Goal: Information Seeking & Learning: Learn about a topic

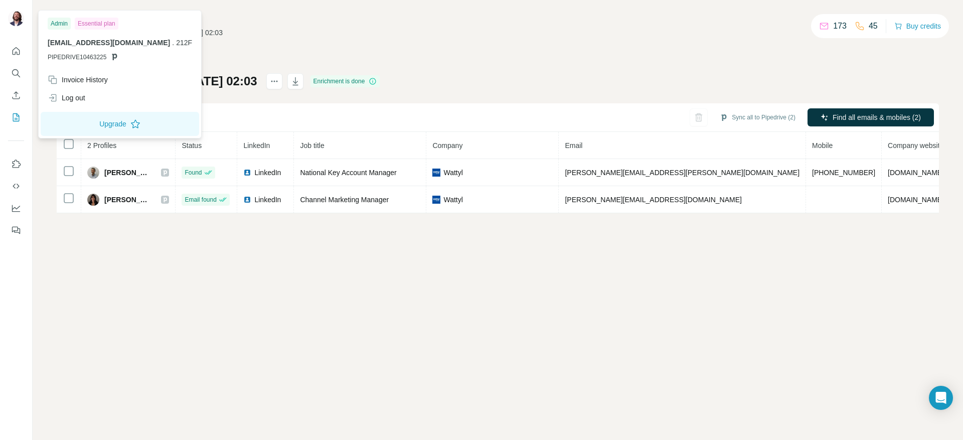
click at [13, 22] on img at bounding box center [16, 18] width 16 height 16
click at [16, 15] on img at bounding box center [16, 18] width 16 height 16
click at [18, 50] on icon "Quick start" at bounding box center [17, 51] width 8 height 8
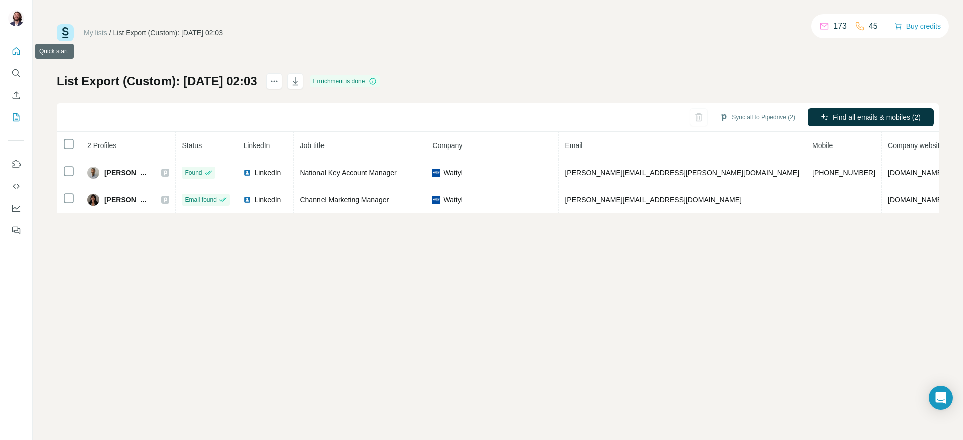
click at [13, 50] on icon "Quick start" at bounding box center [17, 51] width 8 height 8
click at [15, 51] on icon "Quick start" at bounding box center [16, 51] width 10 height 10
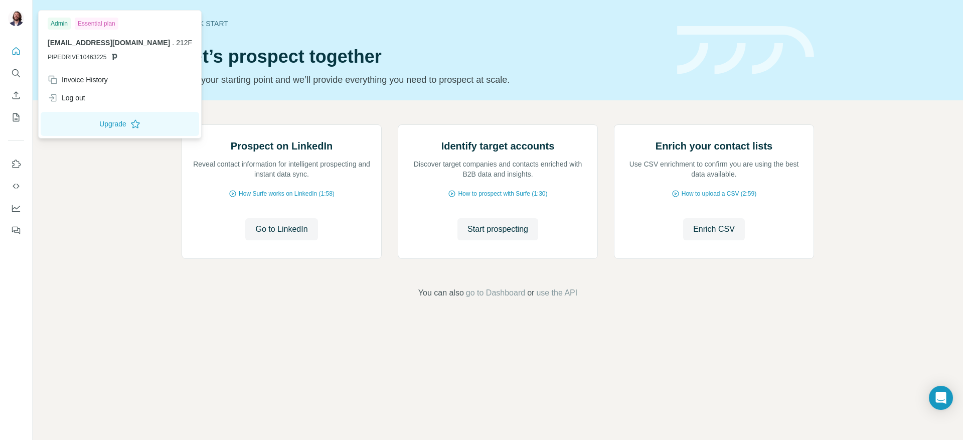
click at [20, 18] on img at bounding box center [16, 18] width 16 height 16
click at [97, 23] on div "Essential plan" at bounding box center [97, 24] width 44 height 12
drag, startPoint x: 65, startPoint y: 26, endPoint x: 68, endPoint y: 34, distance: 8.4
click at [65, 26] on div "Admin" at bounding box center [59, 24] width 23 height 12
click at [69, 80] on div "Invoice History" at bounding box center [78, 80] width 60 height 10
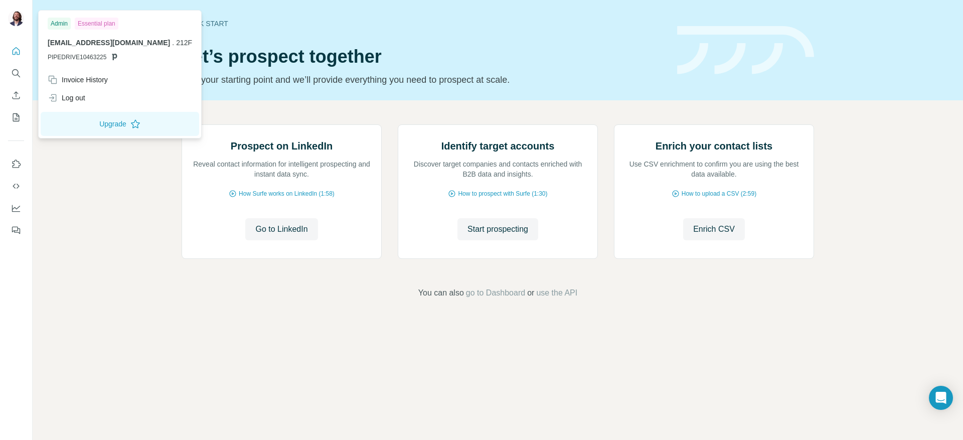
click at [16, 17] on img at bounding box center [16, 18] width 16 height 16
click at [17, 24] on img at bounding box center [16, 18] width 16 height 16
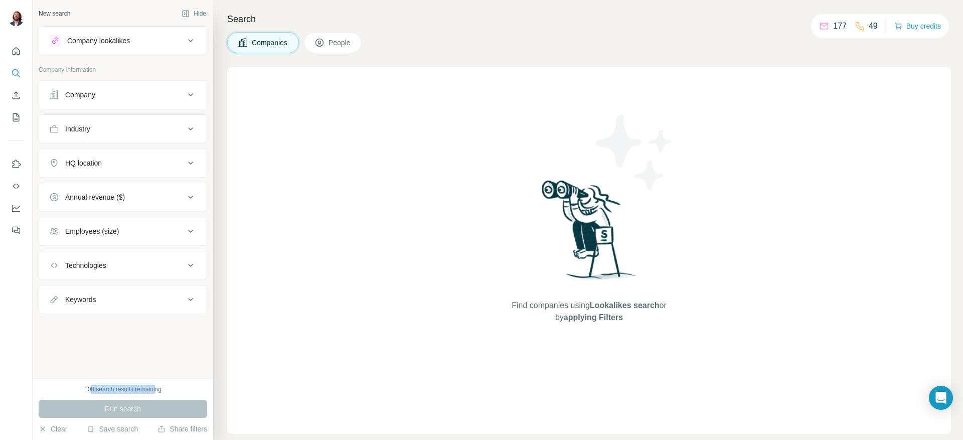
drag, startPoint x: 90, startPoint y: 388, endPoint x: 156, endPoint y: 390, distance: 66.2
click at [156, 390] on div "100 search results remaining" at bounding box center [122, 389] width 77 height 9
click at [80, 99] on div "Company" at bounding box center [80, 95] width 30 height 10
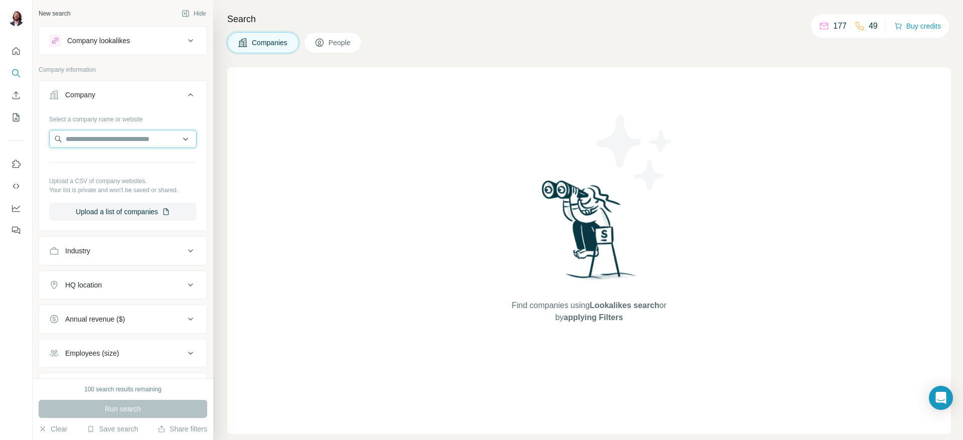
click at [85, 147] on input "text" at bounding box center [122, 139] width 147 height 18
type input "*"
type input "**********"
click at [127, 155] on div "Mico New Zealand [DOMAIN_NAME]" at bounding box center [117, 165] width 131 height 27
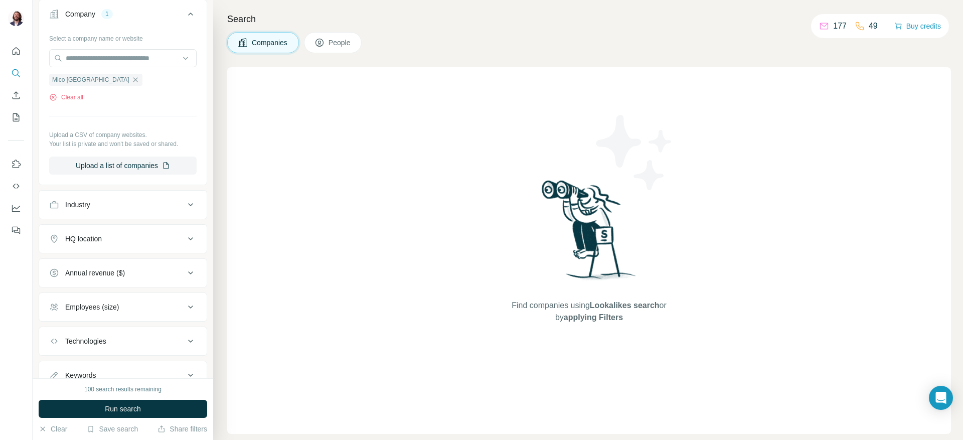
scroll to position [129, 0]
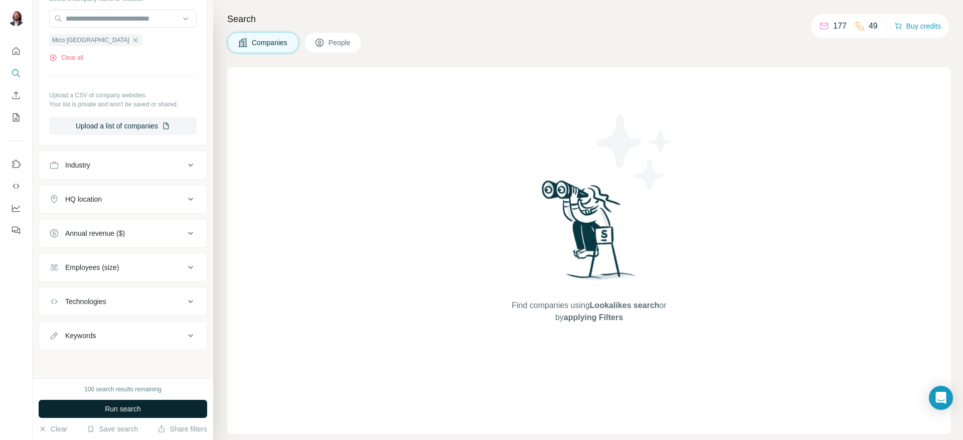
click at [112, 409] on span "Run search" at bounding box center [123, 409] width 36 height 10
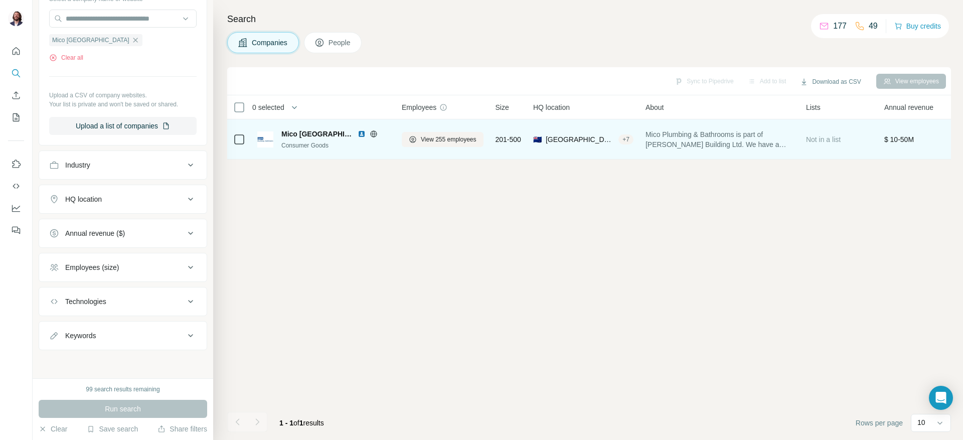
click at [233, 139] on td at bounding box center [239, 139] width 24 height 40
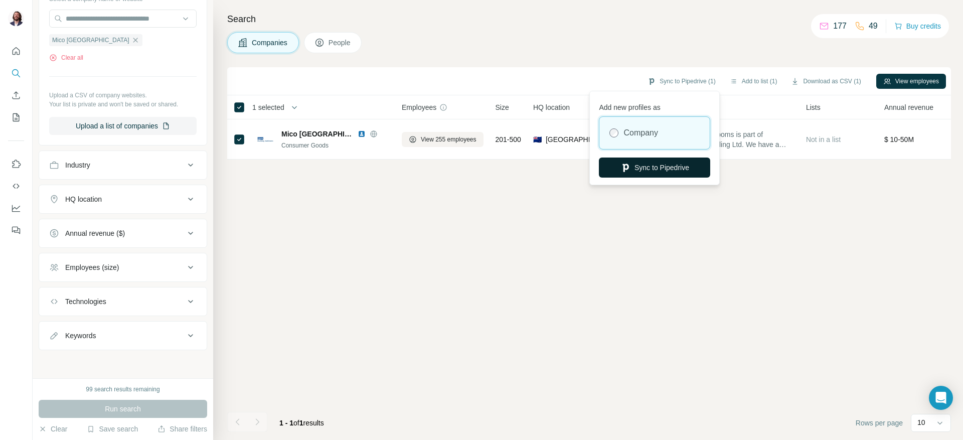
click at [667, 169] on button "Sync to Pipedrive" at bounding box center [654, 167] width 111 height 20
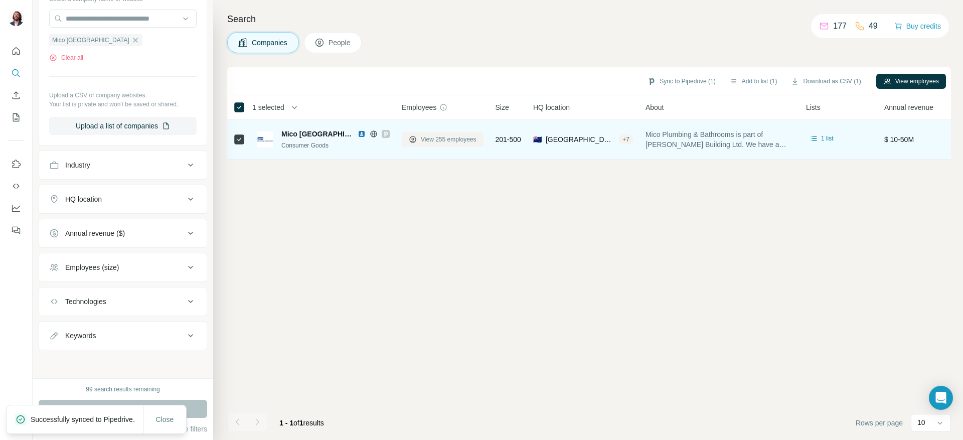
click at [433, 141] on span "View 255 employees" at bounding box center [449, 139] width 56 height 9
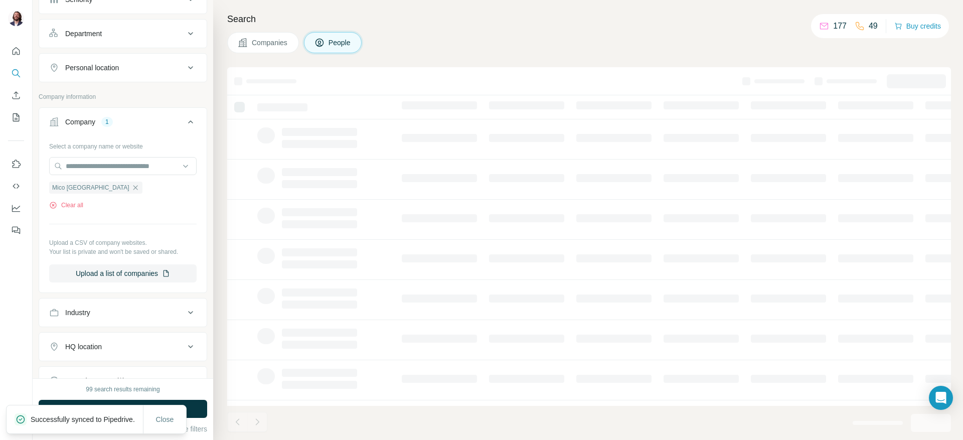
scroll to position [286, 0]
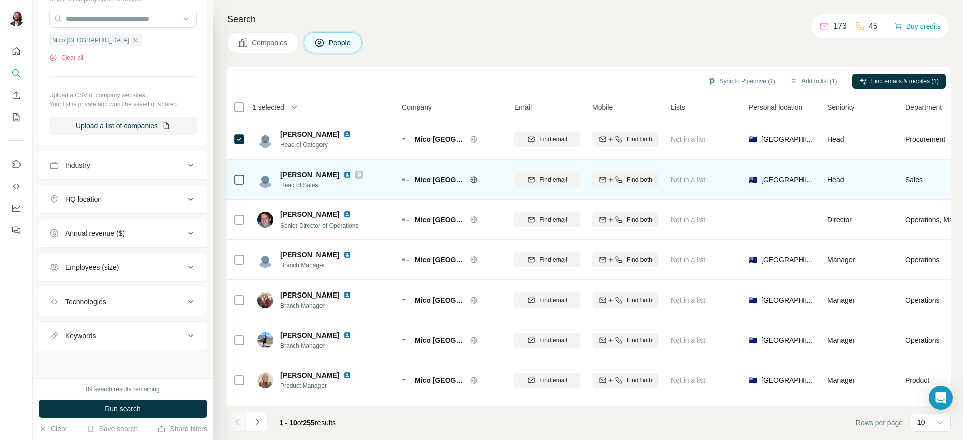
click at [233, 180] on td at bounding box center [239, 179] width 24 height 40
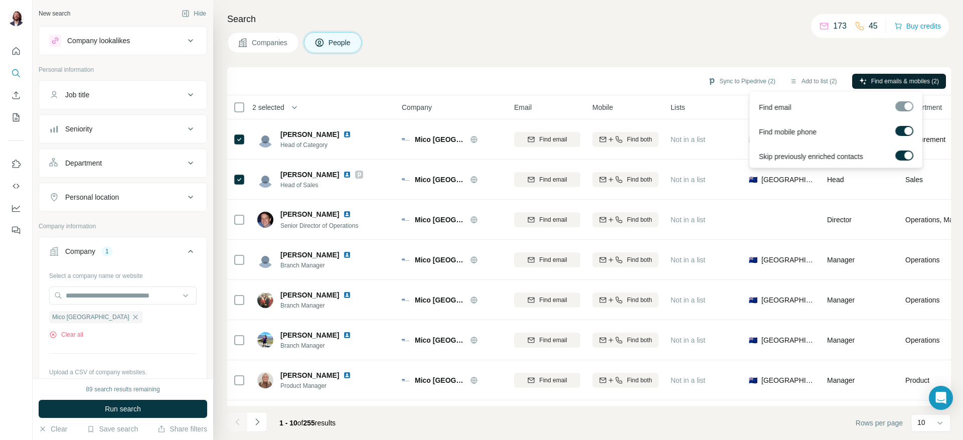
click at [889, 80] on span "Find emails & mobiles (2)" at bounding box center [905, 81] width 68 height 9
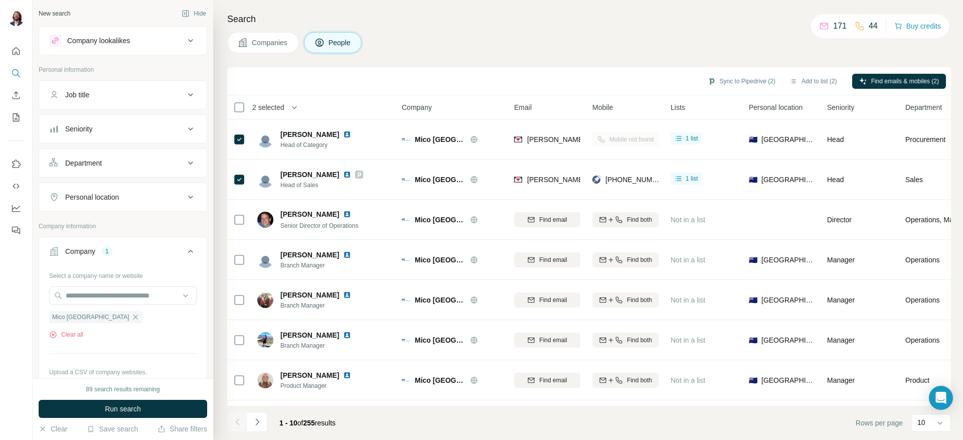
click at [110, 160] on div "Department" at bounding box center [116, 163] width 135 height 10
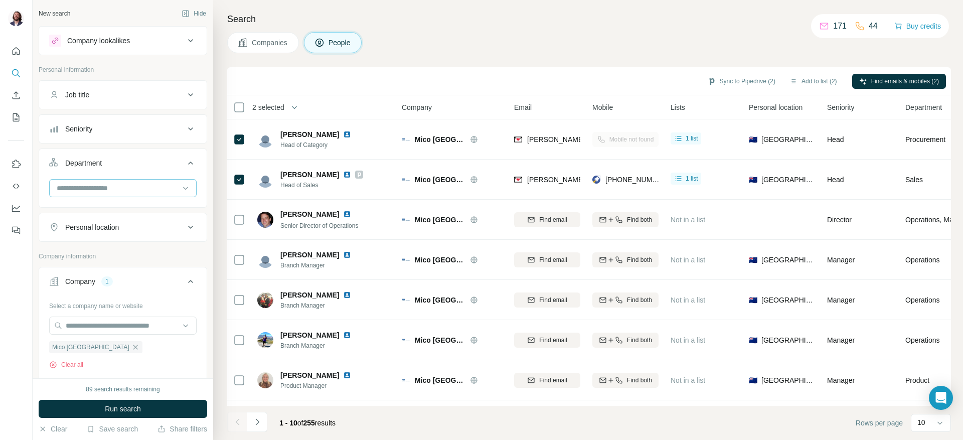
click at [116, 184] on input at bounding box center [118, 188] width 124 height 11
click at [100, 244] on p "Marketing and Advertising" at bounding box center [98, 245] width 81 height 10
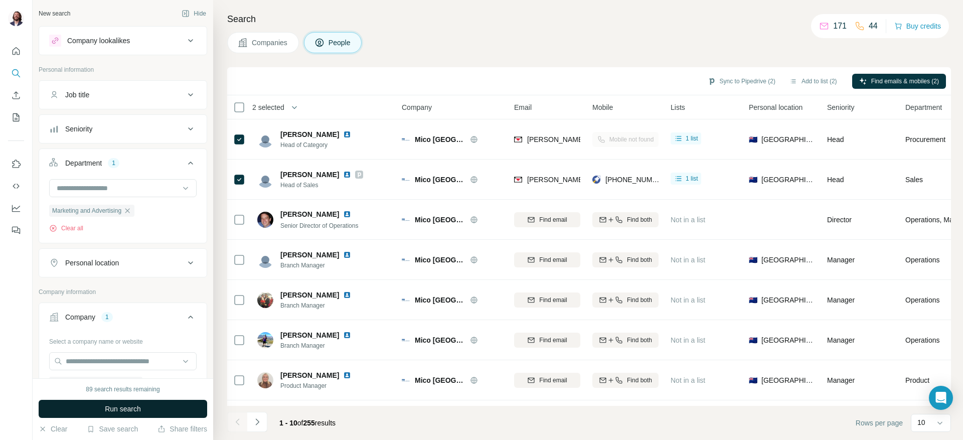
click at [141, 404] on button "Run search" at bounding box center [123, 409] width 168 height 18
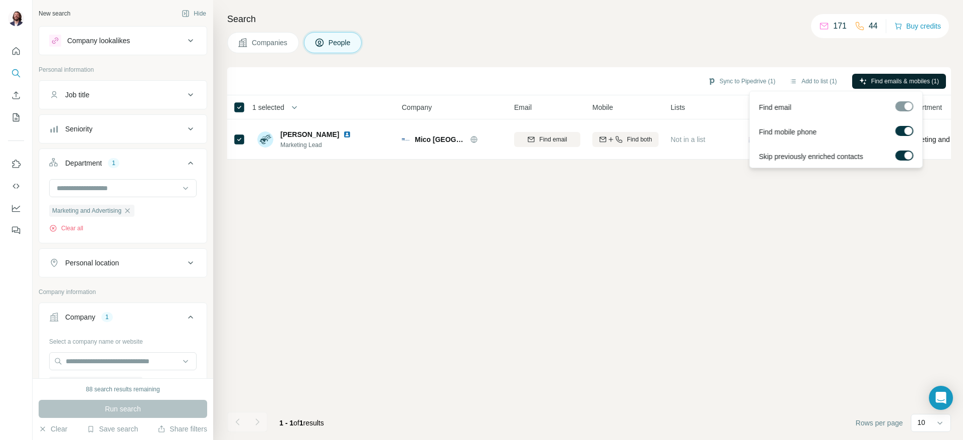
click at [887, 75] on button "Find emails & mobiles (1)" at bounding box center [899, 81] width 94 height 15
click at [383, 254] on div "Sync to Pipedrive (1) Add to list (1) Find emails & mobiles (1) 1 selected Peop…" at bounding box center [589, 253] width 724 height 373
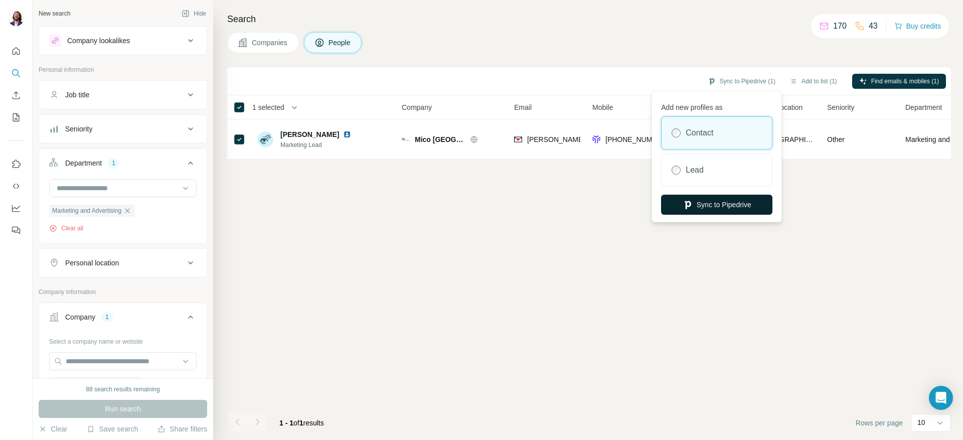
click at [706, 205] on button "Sync to Pipedrive" at bounding box center [716, 205] width 111 height 20
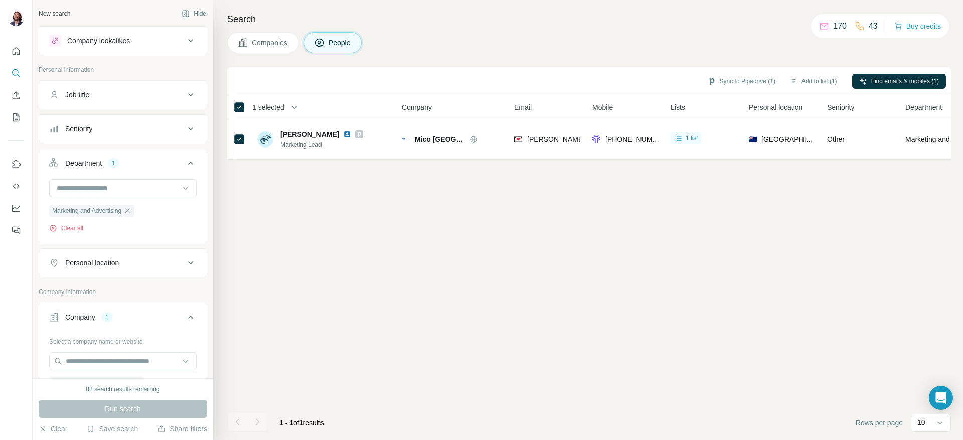
click at [393, 332] on div "Sync to Pipedrive (1) Add to list (1) Find emails & mobiles (1) 1 selected Peop…" at bounding box center [589, 253] width 724 height 373
click at [88, 385] on div "88 search results remaining" at bounding box center [123, 389] width 74 height 9
drag, startPoint x: 513, startPoint y: 307, endPoint x: 824, endPoint y: 98, distance: 374.6
click at [515, 306] on div "Sync to Pipedrive (1) Add to list (1) Find emails & mobiles (1) 1 selected Peop…" at bounding box center [589, 253] width 724 height 373
click at [113, 36] on div "Company lookalikes" at bounding box center [98, 41] width 63 height 10
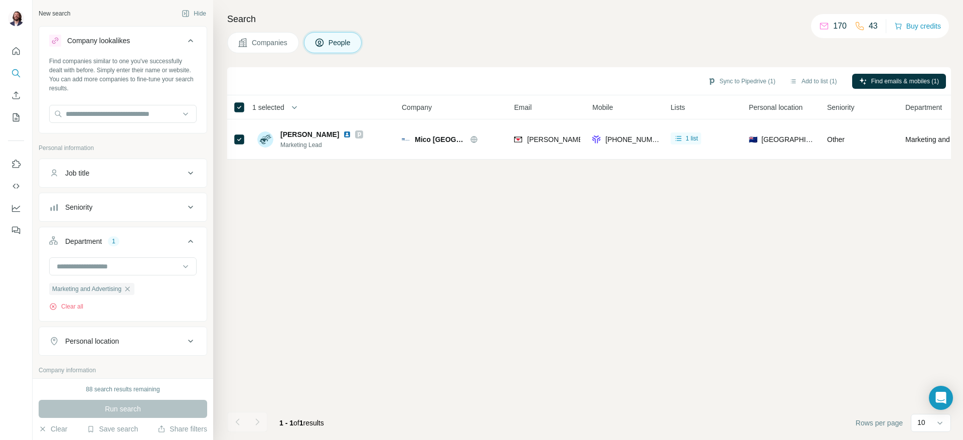
click at [113, 36] on div "Company lookalikes" at bounding box center [98, 41] width 63 height 10
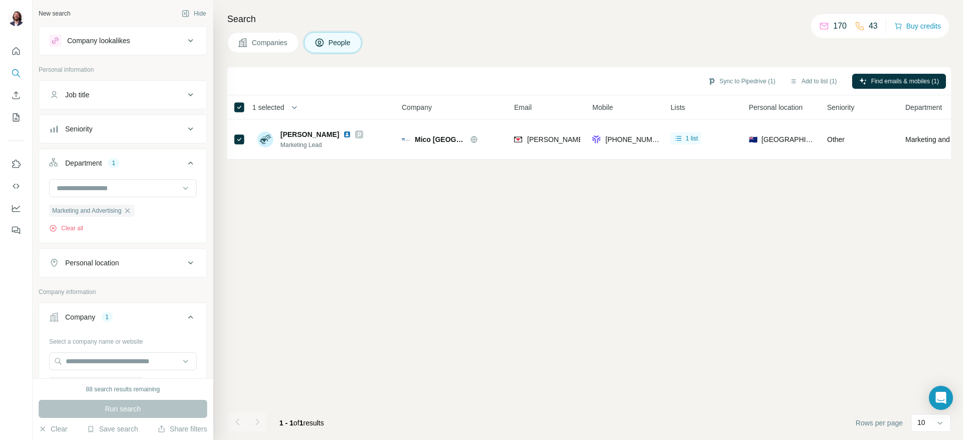
click at [271, 43] on span "Companies" at bounding box center [270, 43] width 37 height 10
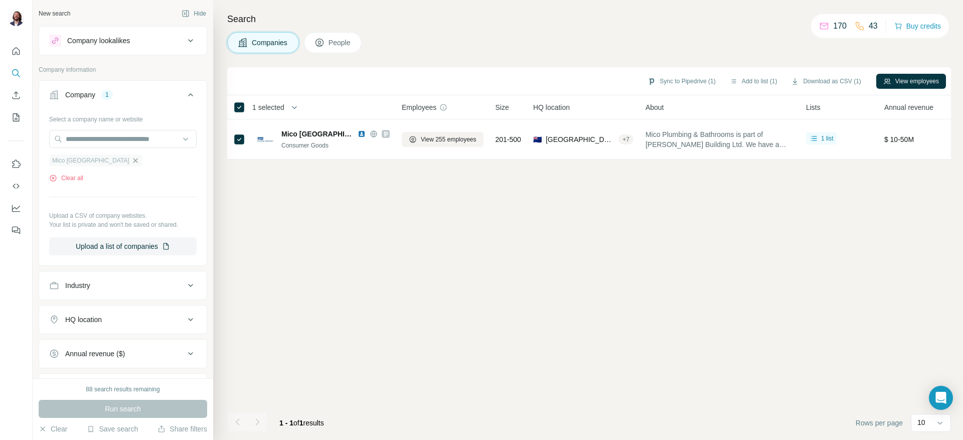
click at [133, 161] on icon "button" at bounding box center [135, 160] width 5 height 5
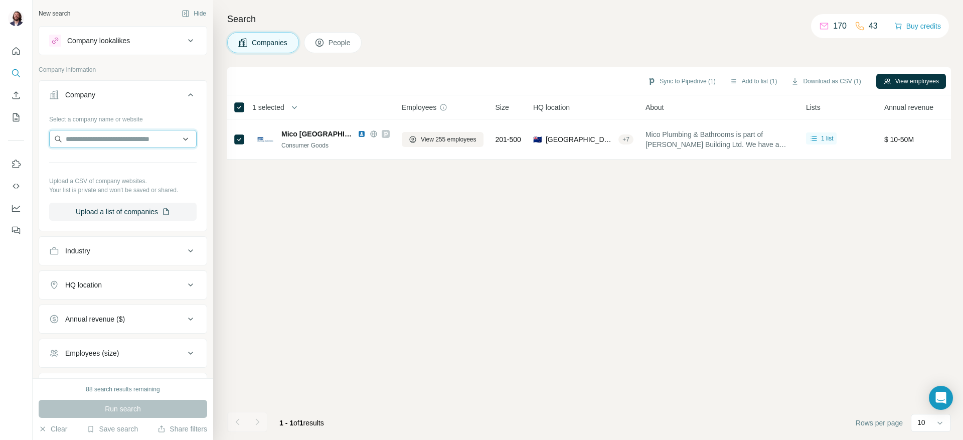
click at [97, 136] on input "text" at bounding box center [122, 139] width 147 height 18
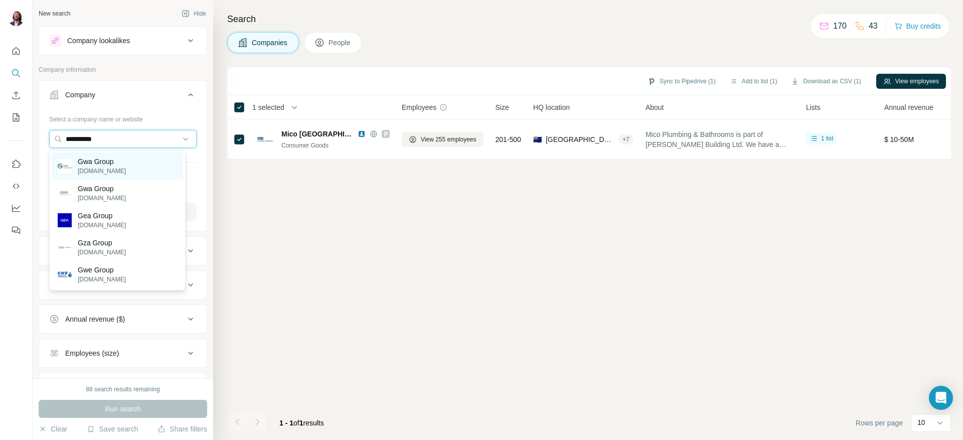
type input "*********"
click at [95, 162] on p "Gwa Group" at bounding box center [102, 161] width 48 height 10
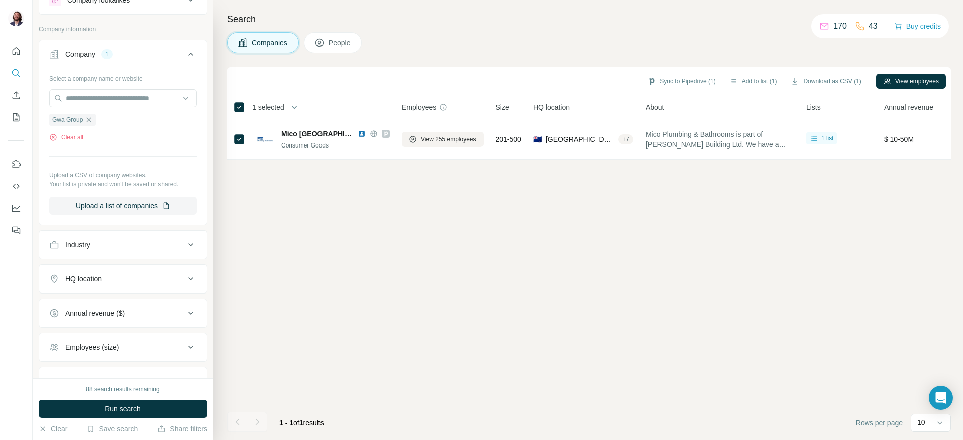
scroll to position [50, 0]
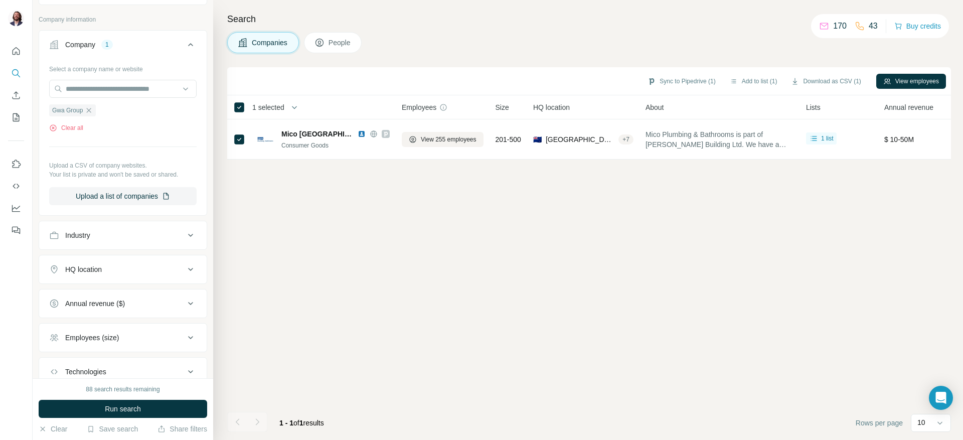
click at [106, 274] on div "HQ location" at bounding box center [116, 269] width 135 height 10
click at [109, 303] on input "text" at bounding box center [122, 294] width 147 height 18
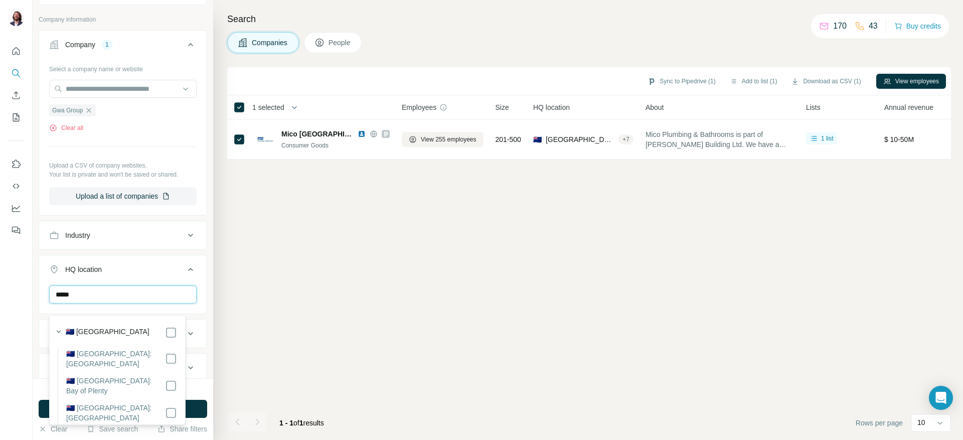
type input "*****"
click at [263, 324] on div "Sync to Pipedrive (1) Add to list (1) Download as CSV (1) View employees 1 sele…" at bounding box center [589, 253] width 724 height 373
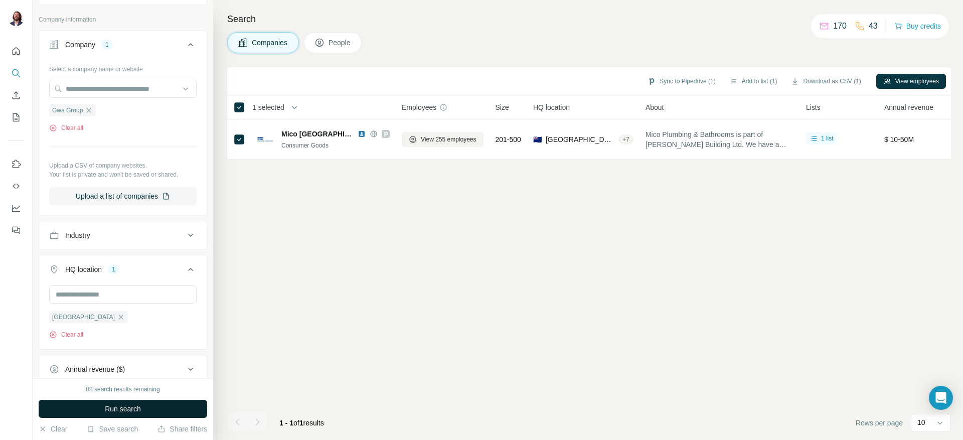
click at [120, 410] on span "Run search" at bounding box center [123, 409] width 36 height 10
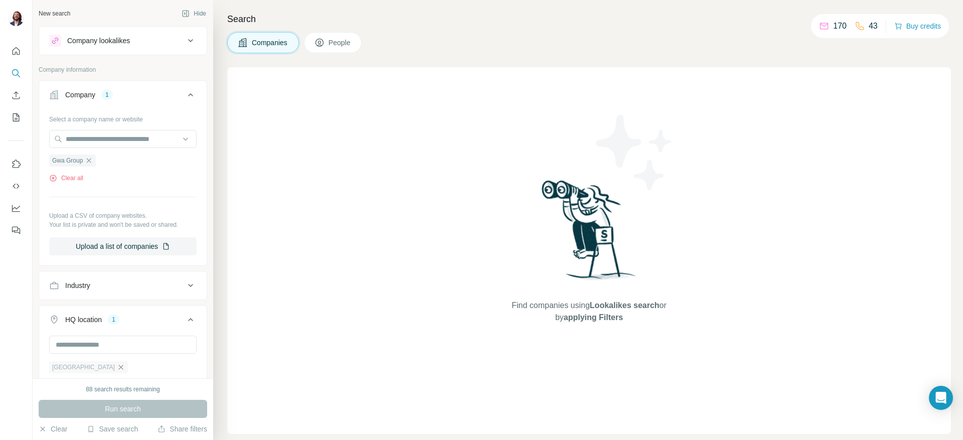
click at [117, 371] on icon "button" at bounding box center [121, 367] width 8 height 8
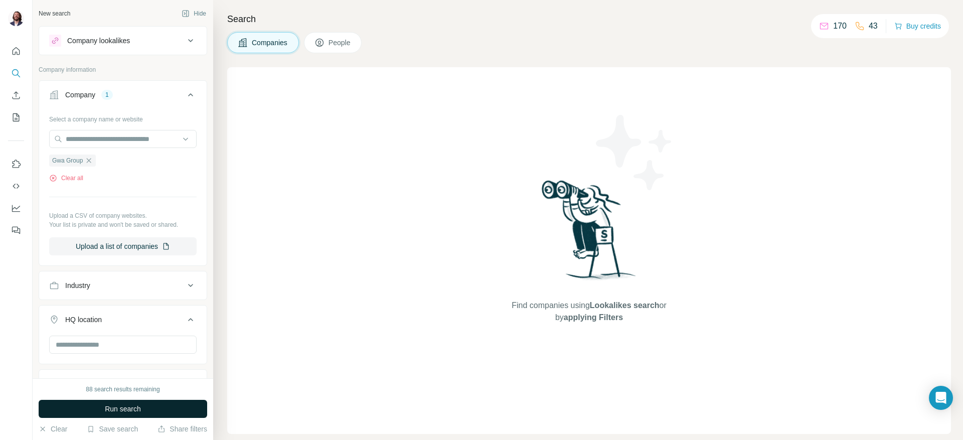
click at [102, 403] on button "Run search" at bounding box center [123, 409] width 168 height 18
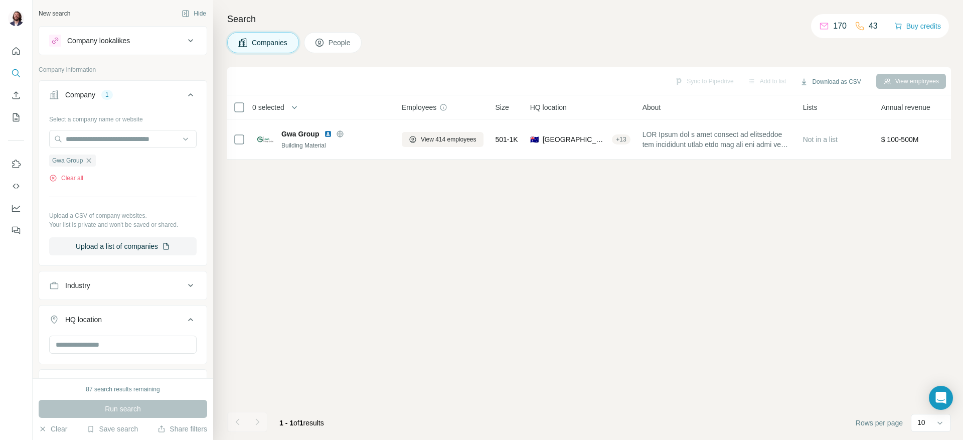
click at [340, 43] on span "People" at bounding box center [339, 43] width 23 height 10
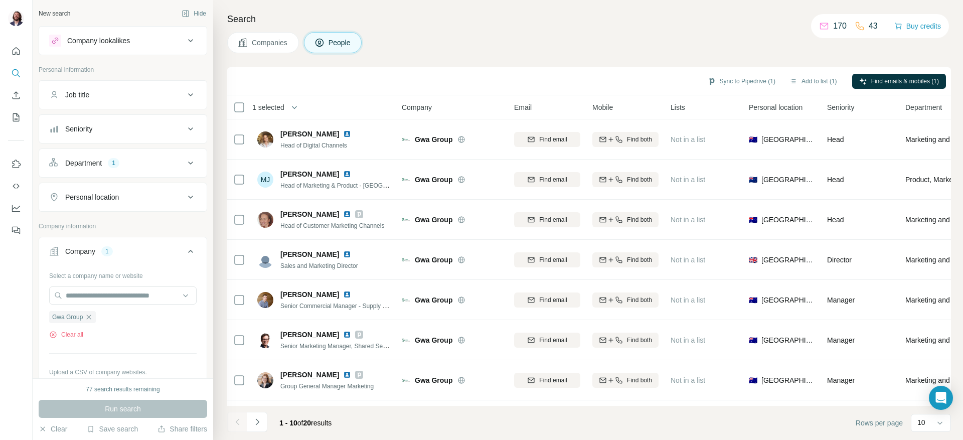
click at [119, 194] on div "Personal location" at bounding box center [92, 197] width 54 height 10
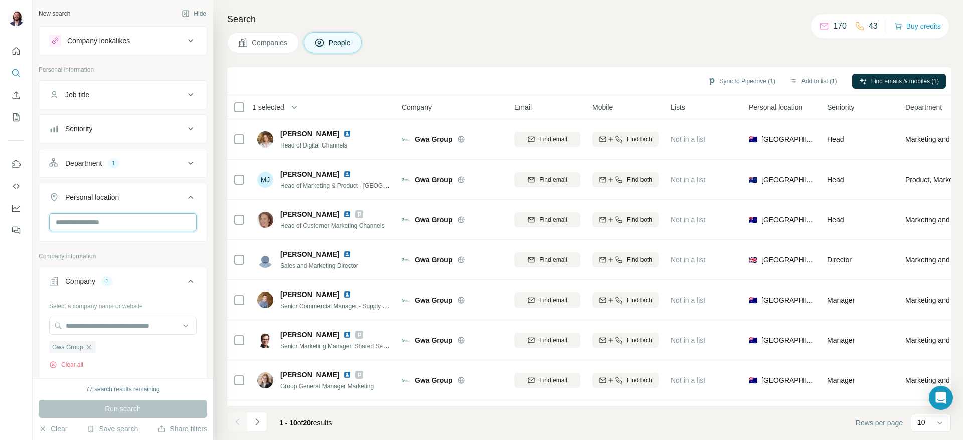
drag, startPoint x: 100, startPoint y: 225, endPoint x: 99, endPoint y: 216, distance: 9.6
click at [99, 222] on input "text" at bounding box center [122, 222] width 147 height 18
type input "***"
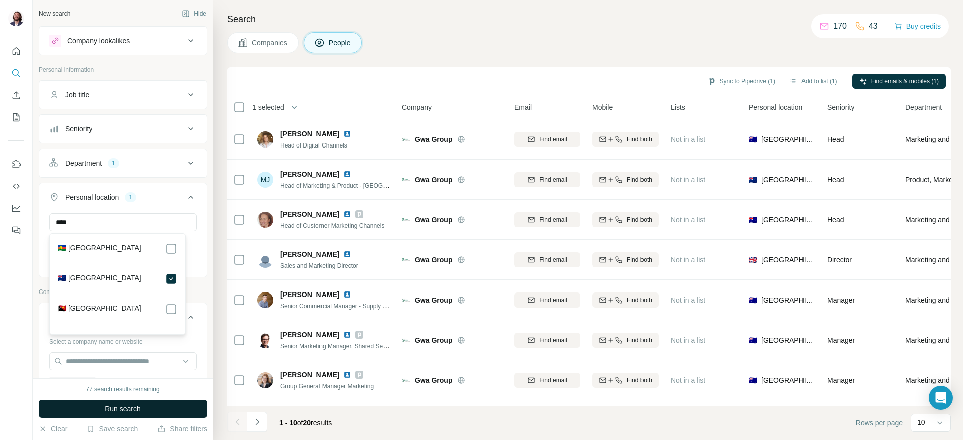
click at [108, 411] on span "Run search" at bounding box center [123, 409] width 36 height 10
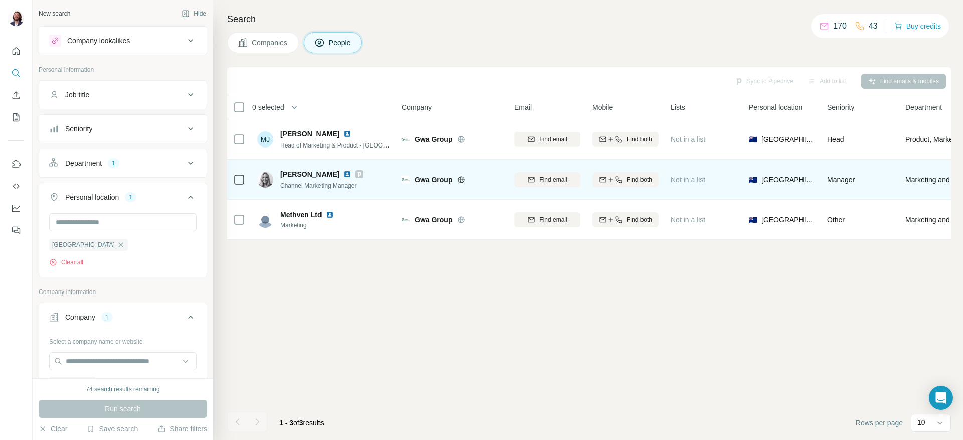
click at [233, 178] on td at bounding box center [239, 179] width 24 height 40
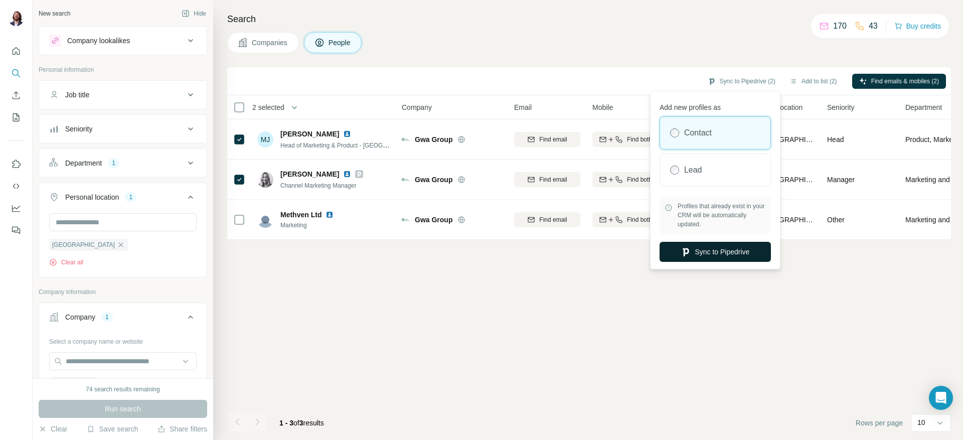
click at [705, 249] on button "Sync to Pipedrive" at bounding box center [714, 252] width 111 height 20
